Goal: Task Accomplishment & Management: Manage account settings

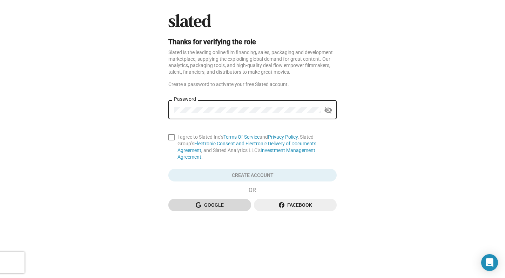
click at [223, 198] on span "Google" at bounding box center [210, 204] width 72 height 13
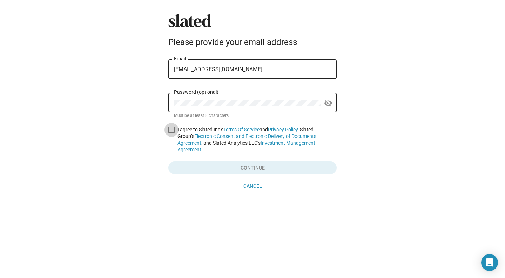
click at [169, 130] on span at bounding box center [171, 130] width 6 height 6
click at [171, 133] on input "I agree to Slated Inc’s Terms Of Service and Privacy Policy , Slated Group’s El…" at bounding box center [171, 133] width 0 height 0
checkbox input "true"
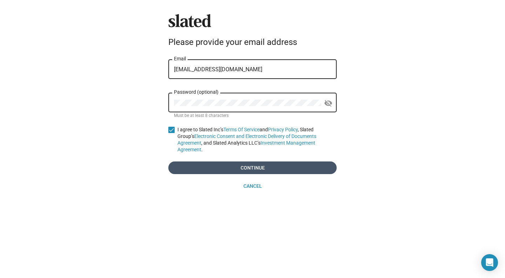
click at [246, 162] on span "Continue" at bounding box center [252, 167] width 157 height 13
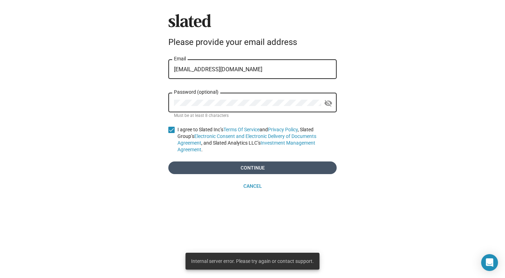
click at [241, 161] on span "Continue" at bounding box center [252, 167] width 157 height 13
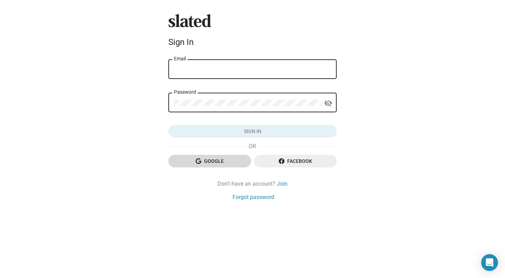
click at [227, 159] on span "Google" at bounding box center [210, 161] width 72 height 13
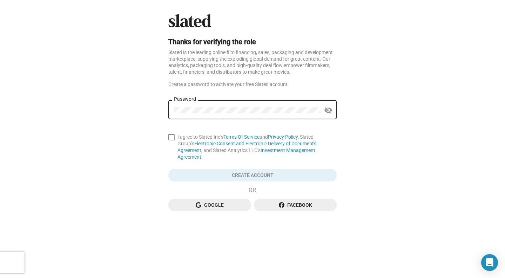
click at [222, 104] on div "Password" at bounding box center [247, 109] width 147 height 21
click at [195, 198] on span "Google" at bounding box center [210, 204] width 72 height 13
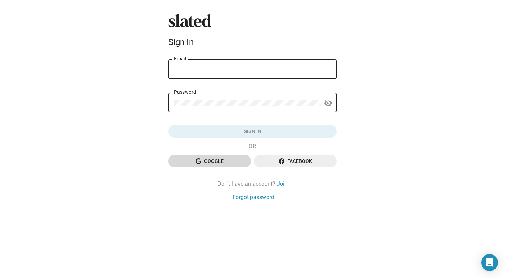
click at [222, 161] on span "Google" at bounding box center [210, 161] width 72 height 13
click at [275, 64] on div "Email" at bounding box center [252, 68] width 157 height 21
click at [272, 70] on input "Email" at bounding box center [252, 69] width 157 height 6
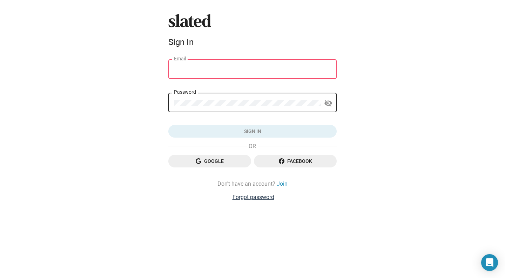
click at [264, 200] on link "Forgot password" at bounding box center [253, 196] width 42 height 7
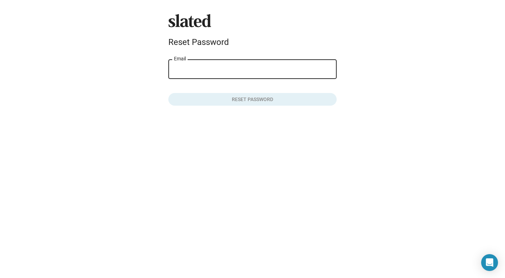
click at [248, 68] on input "Email" at bounding box center [252, 69] width 157 height 6
type input "arieljyang@gmail.com"
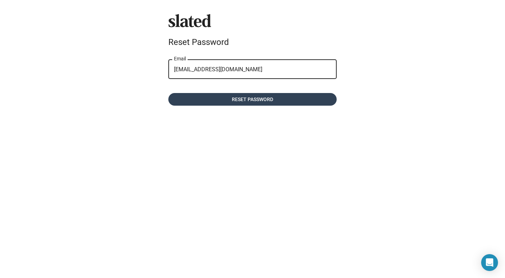
click at [231, 100] on span "Reset password" at bounding box center [252, 99] width 157 height 13
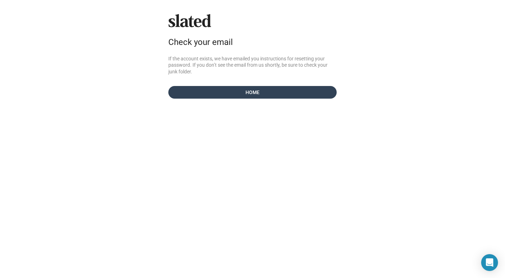
click at [237, 92] on span "Home" at bounding box center [252, 92] width 157 height 13
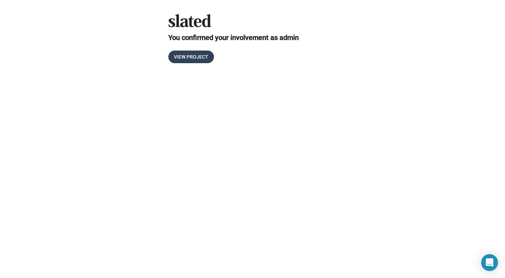
click at [206, 56] on span "View Project" at bounding box center [191, 56] width 34 height 13
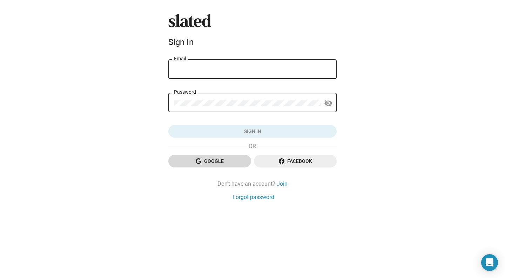
click at [226, 157] on span "Google" at bounding box center [210, 161] width 72 height 13
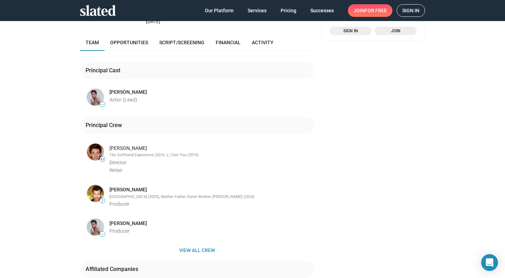
scroll to position [212, 0]
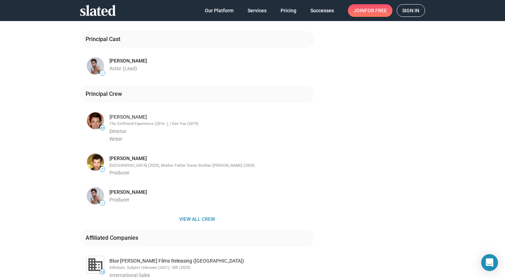
click at [196, 220] on div "Principal Crew 41 [PERSON_NAME] The Girlfriend Experience (2016- ), I See You (…" at bounding box center [197, 158] width 234 height 144
click at [198, 216] on span "View all crew" at bounding box center [197, 218] width 223 height 13
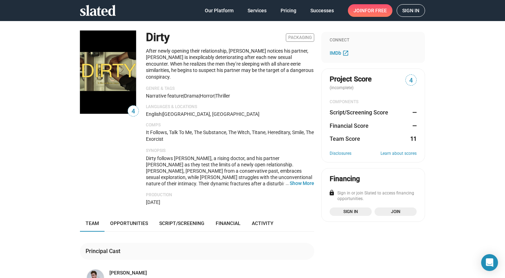
scroll to position [0, 0]
